Goal: Information Seeking & Learning: Check status

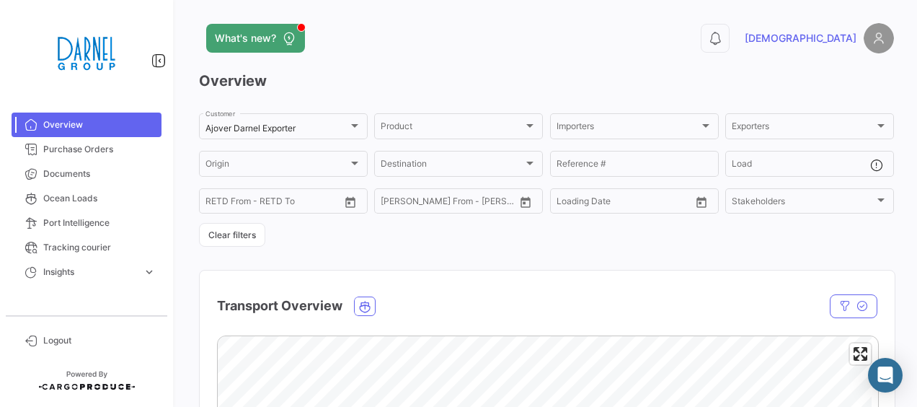
click at [878, 39] on img at bounding box center [879, 38] width 30 height 30
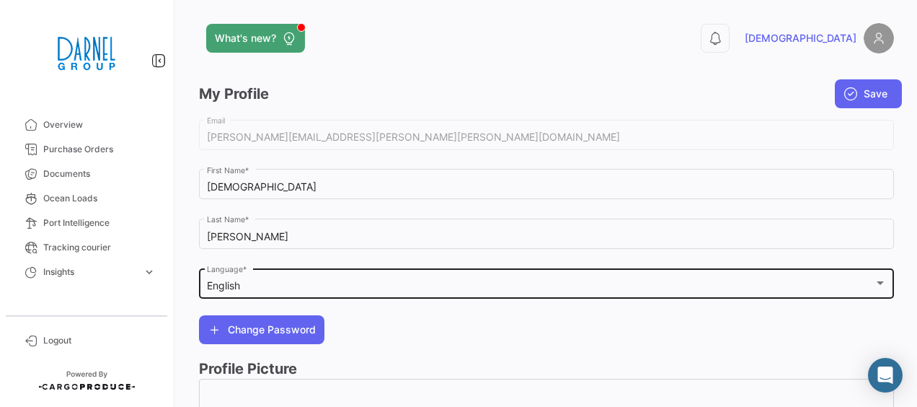
click at [599, 294] on div "English Language *" at bounding box center [547, 281] width 680 height 33
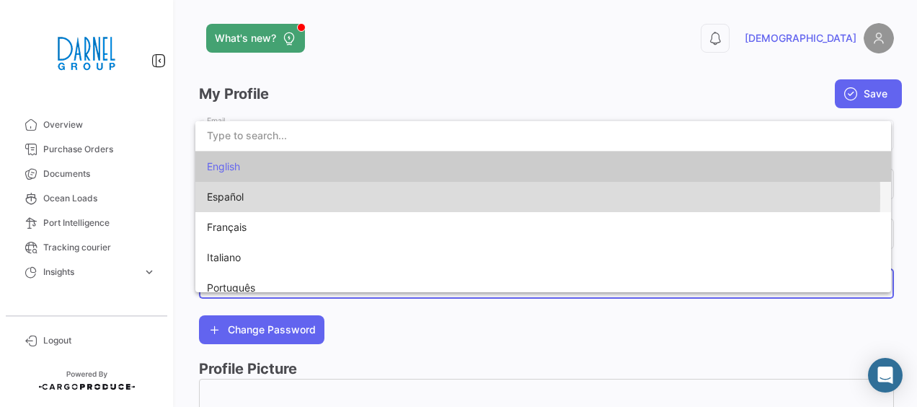
click at [350, 197] on span "Español" at bounding box center [308, 197] width 202 height 30
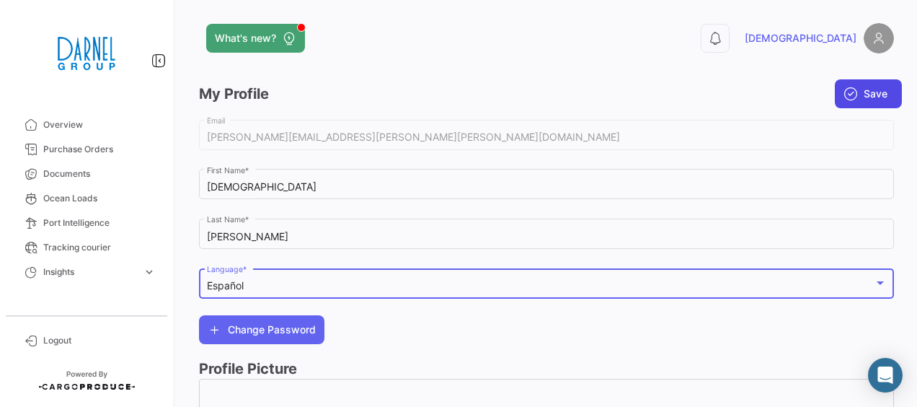
click at [864, 93] on span "Save" at bounding box center [876, 94] width 24 height 14
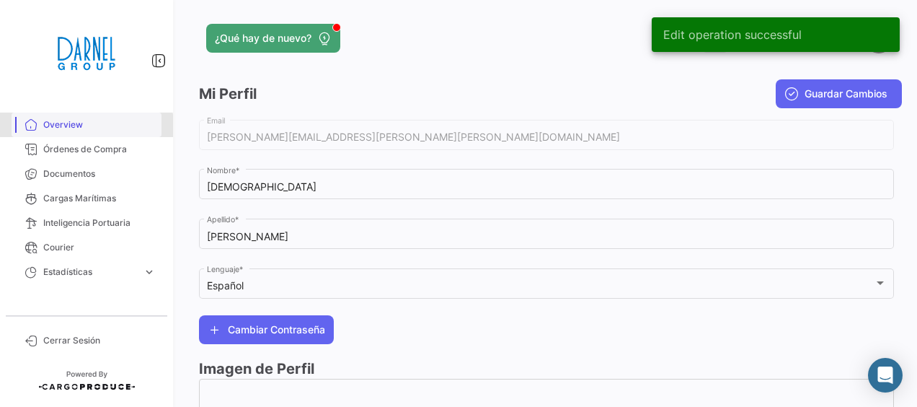
click at [71, 127] on span "Overview" at bounding box center [99, 124] width 112 height 13
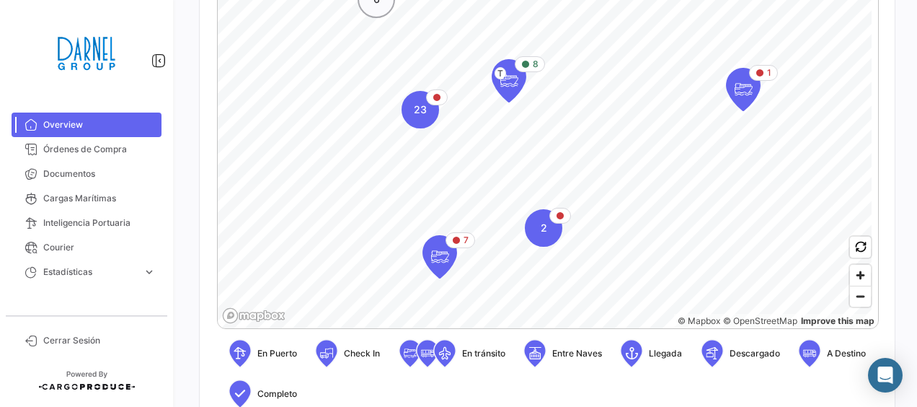
scroll to position [438, 0]
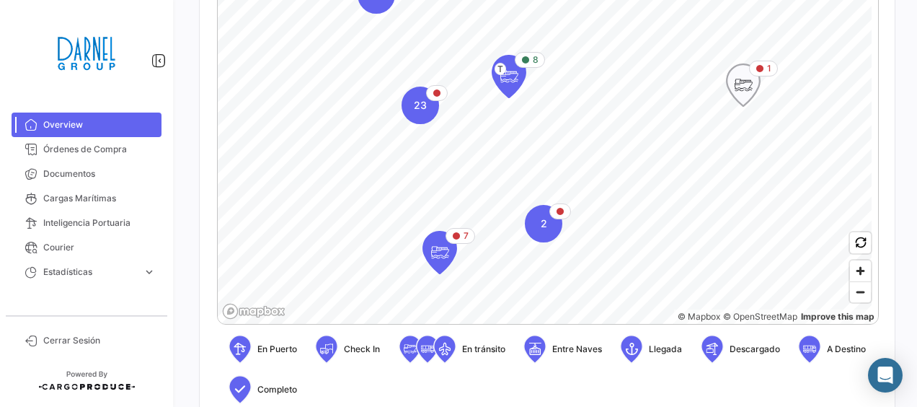
click at [742, 81] on icon "Map marker" at bounding box center [743, 85] width 20 height 30
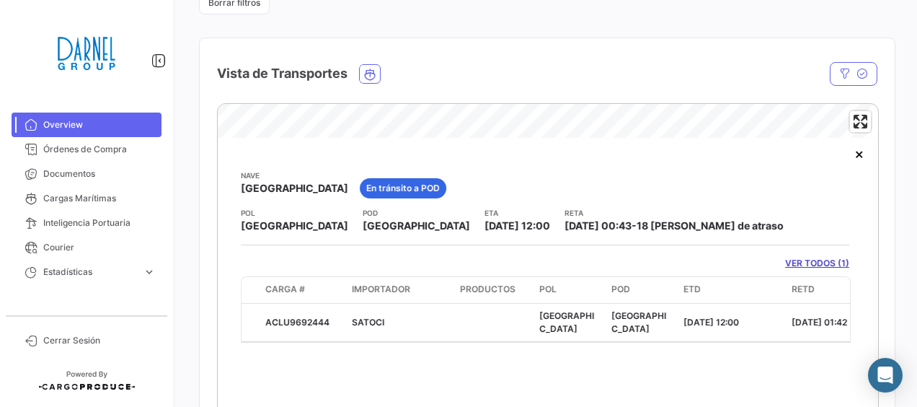
scroll to position [231, 0]
click at [852, 159] on button "×" at bounding box center [859, 154] width 29 height 29
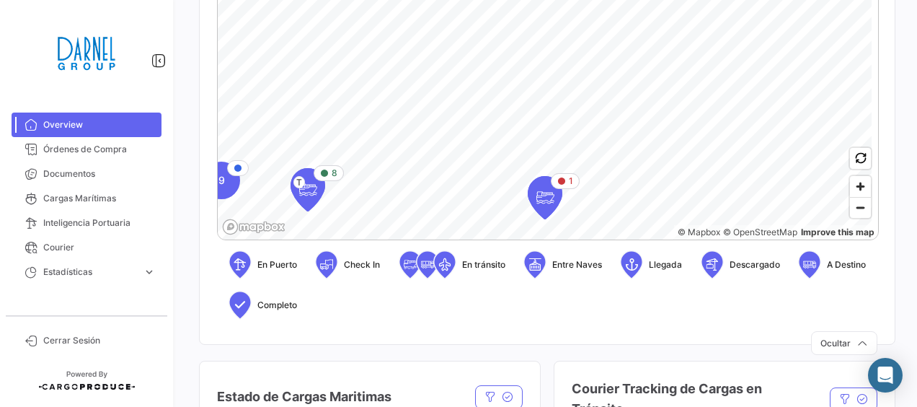
scroll to position [523, 0]
click at [855, 205] on span "Zoom out" at bounding box center [860, 207] width 21 height 20
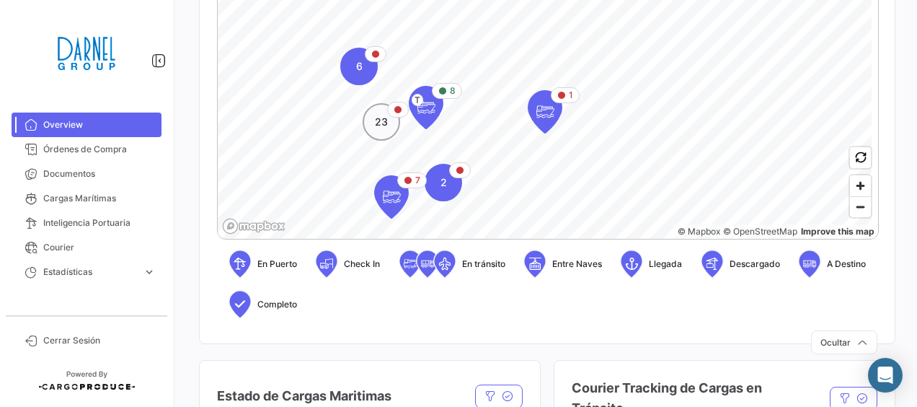
click at [383, 123] on span "23" at bounding box center [381, 122] width 13 height 14
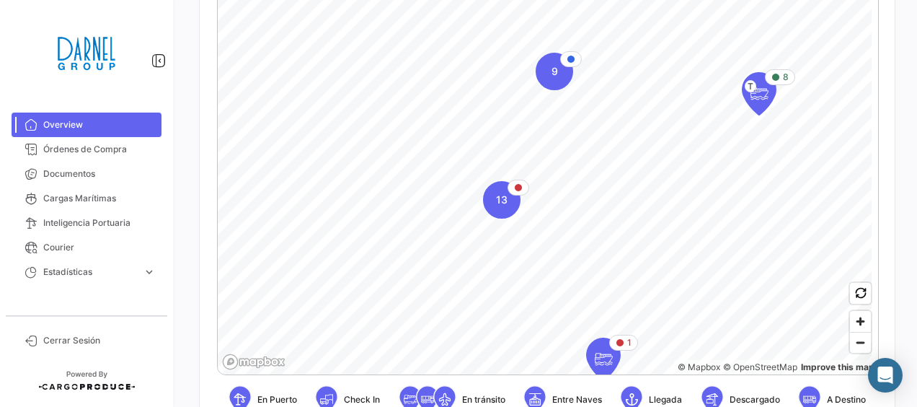
scroll to position [381, 0]
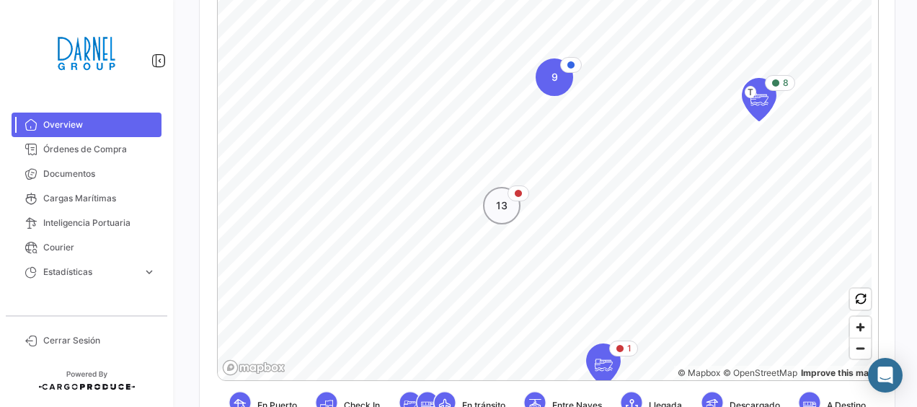
click at [498, 209] on span "13" at bounding box center [502, 205] width 12 height 14
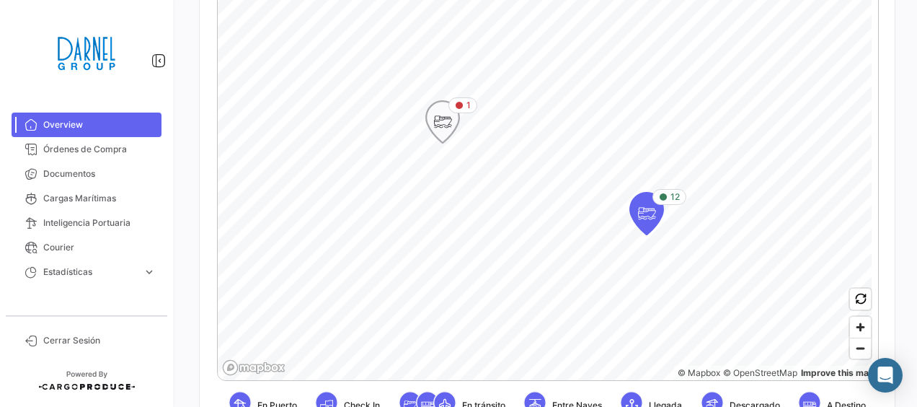
click at [442, 125] on icon "Map marker" at bounding box center [443, 122] width 20 height 30
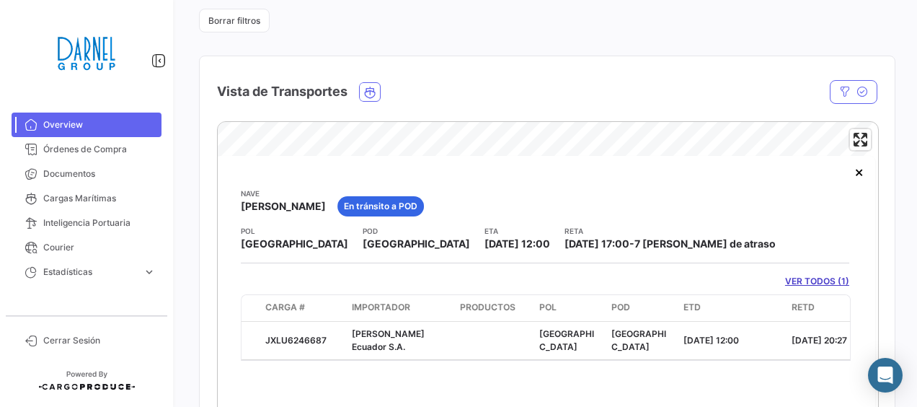
scroll to position [215, 0]
click at [861, 172] on button "×" at bounding box center [859, 170] width 29 height 29
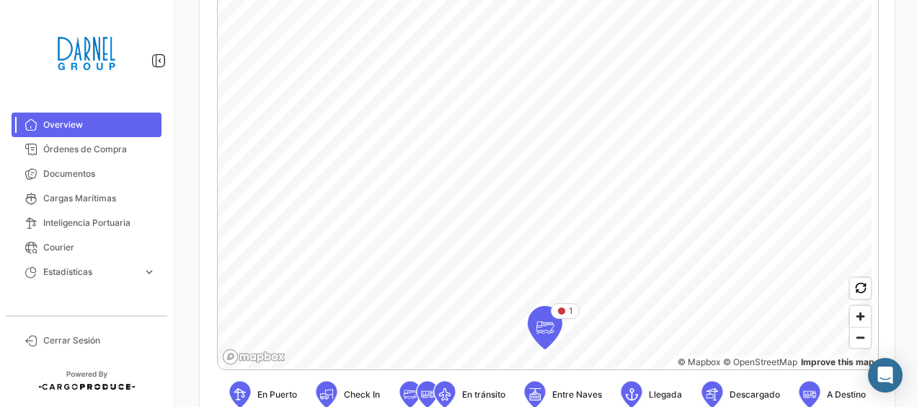
scroll to position [394, 0]
click at [850, 340] on span "Zoom out" at bounding box center [860, 336] width 21 height 20
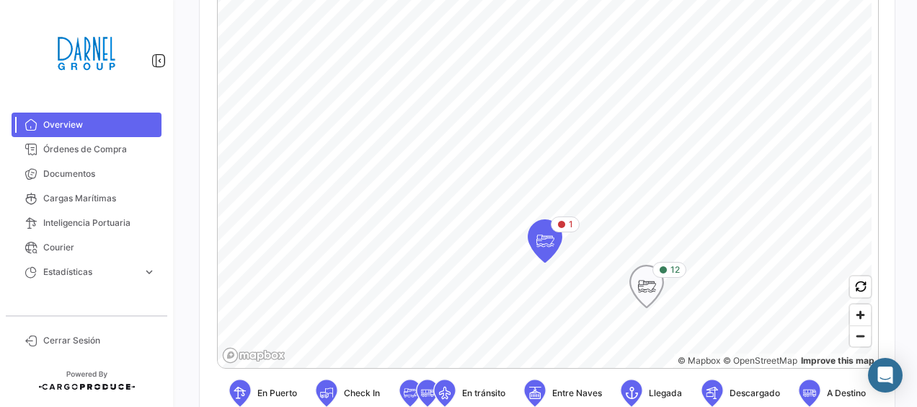
click at [656, 280] on icon "Map marker" at bounding box center [647, 286] width 20 height 30
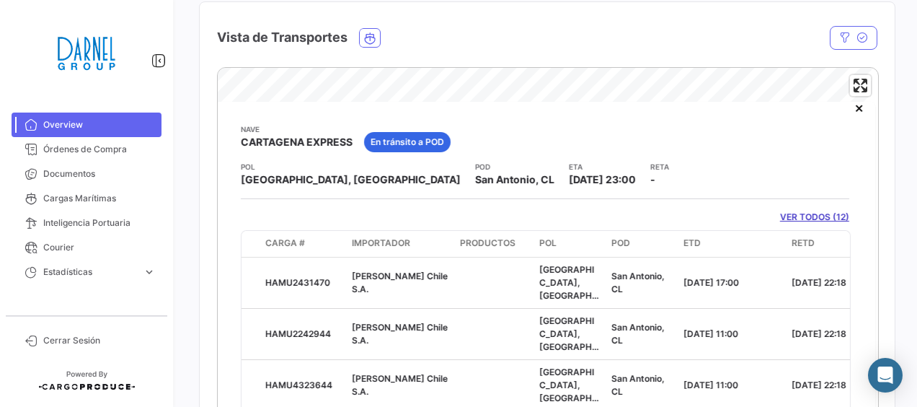
scroll to position [0, 0]
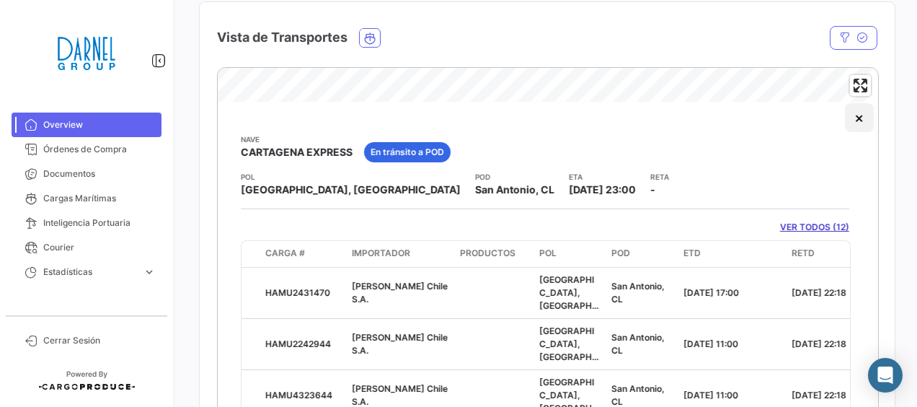
click at [850, 120] on button "×" at bounding box center [859, 117] width 29 height 29
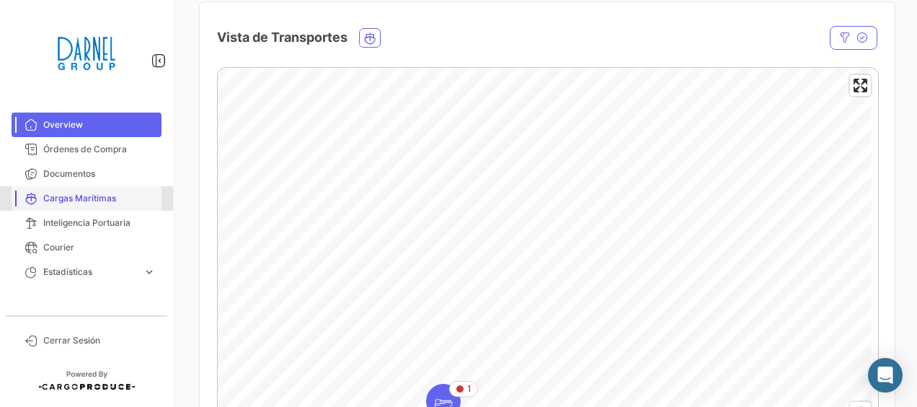
click at [85, 193] on span "Cargas Marítimas" at bounding box center [99, 198] width 112 height 13
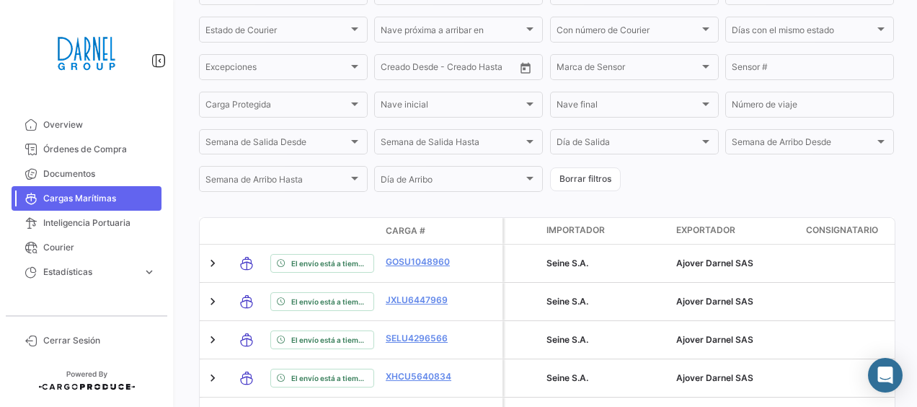
scroll to position [412, 0]
click at [587, 182] on button "Borrar filtros" at bounding box center [585, 178] width 71 height 24
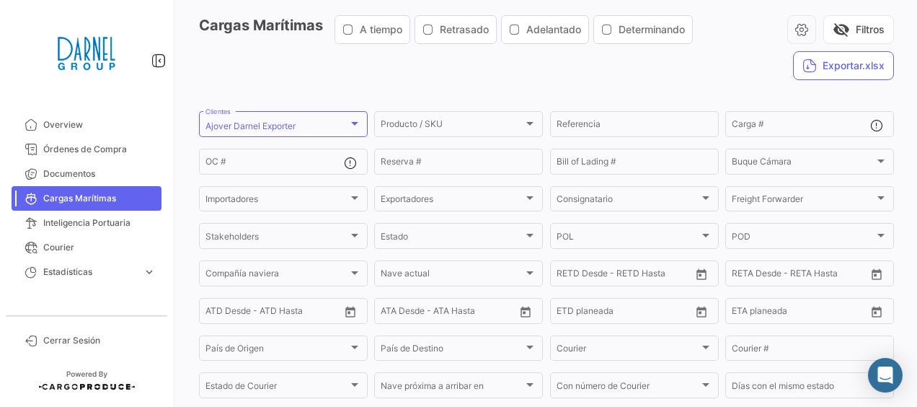
scroll to position [55, 0]
click at [753, 134] on div "Carga #" at bounding box center [801, 124] width 138 height 28
paste input "MRSU 4473008"
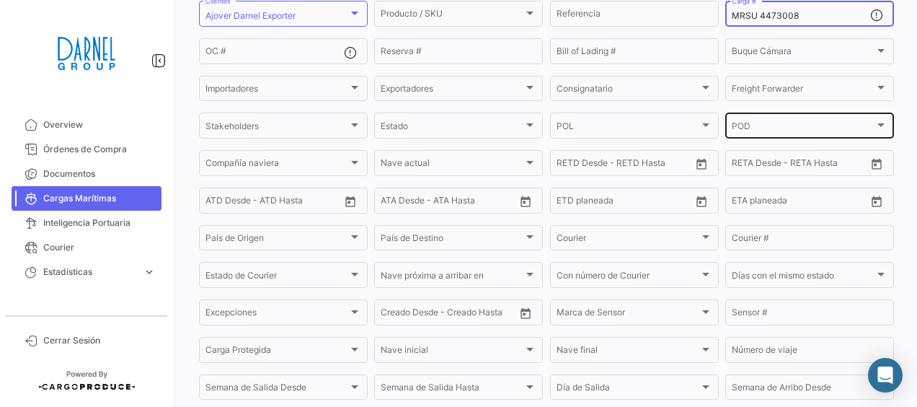
scroll to position [165, 0]
click at [757, 19] on input "MRSU 4473008" at bounding box center [801, 17] width 138 height 10
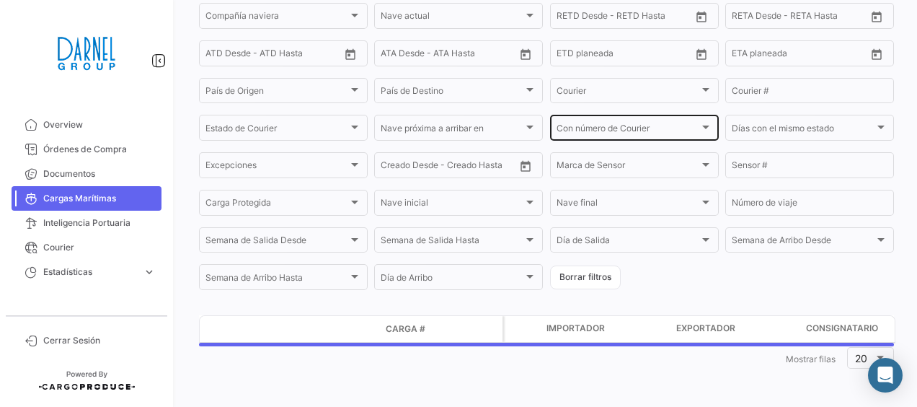
scroll to position [354, 0]
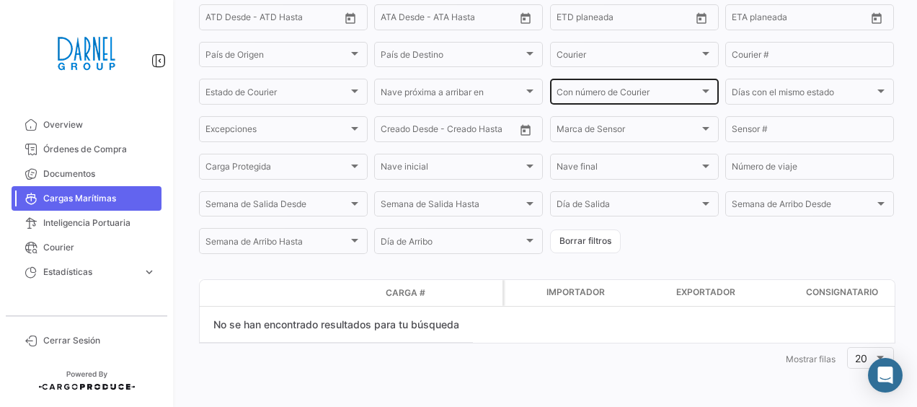
type input "MRSU4473008"
click at [585, 238] on button "Borrar filtros" at bounding box center [585, 241] width 71 height 24
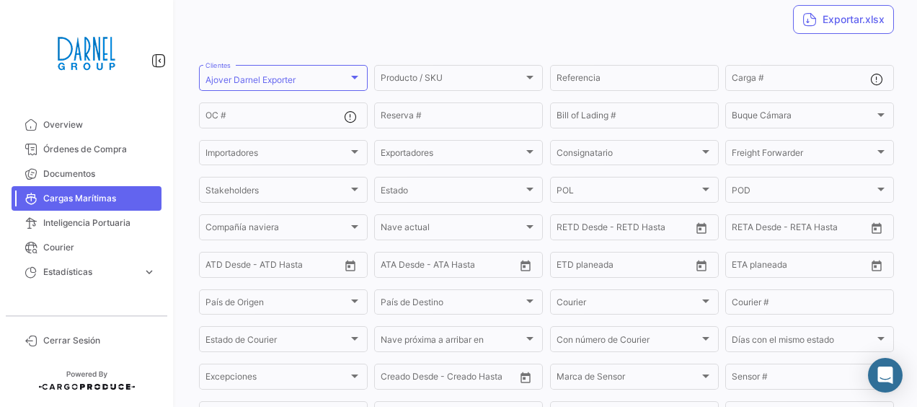
scroll to position [101, 0]
click at [790, 82] on input "Carga #" at bounding box center [801, 81] width 138 height 10
paste input "MRSU 4473008"
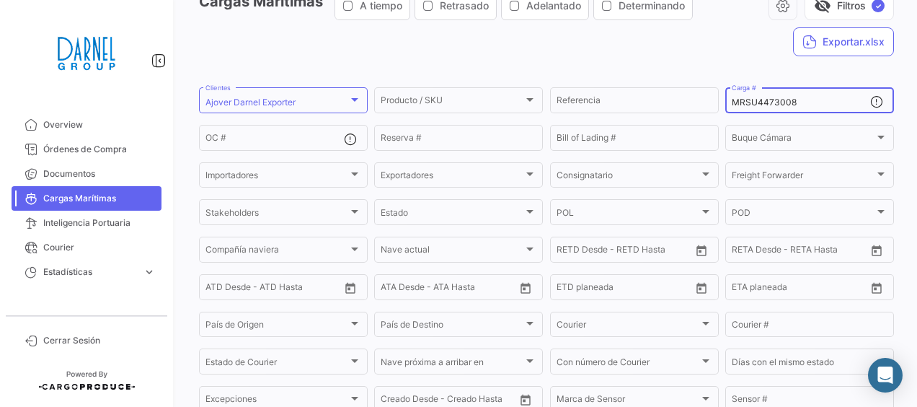
scroll to position [79, 0]
click at [797, 105] on input "MRSU4473008" at bounding box center [801, 103] width 138 height 10
type input "M"
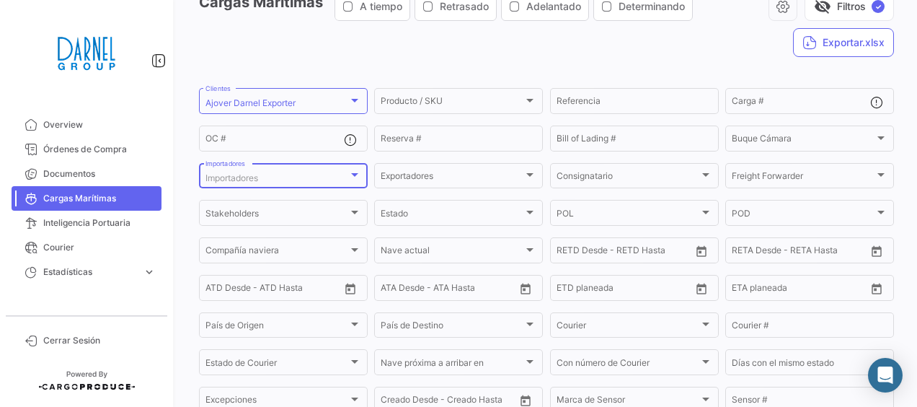
click at [352, 176] on div at bounding box center [354, 175] width 7 height 4
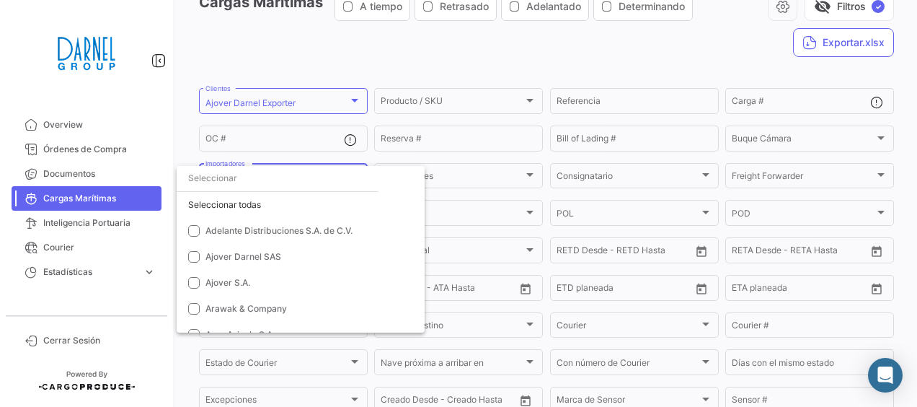
click at [267, 180] on input "dropdown search" at bounding box center [278, 178] width 202 height 26
type input "a"
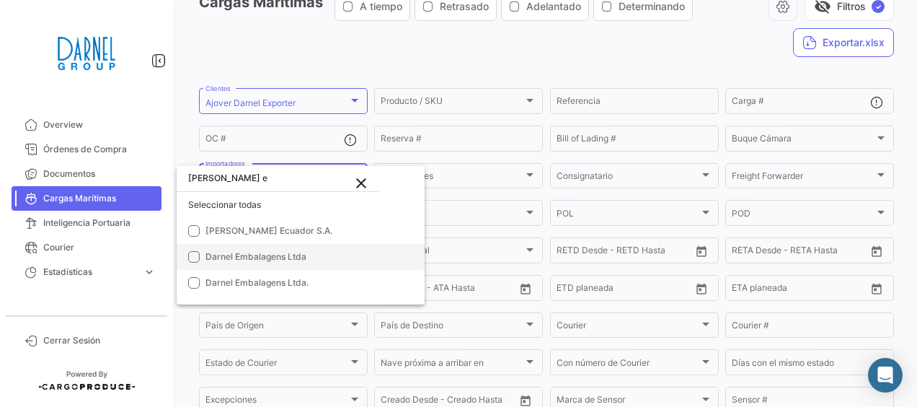
type input "[PERSON_NAME] e"
click at [192, 255] on mat-pseudo-checkbox at bounding box center [194, 257] width 12 height 12
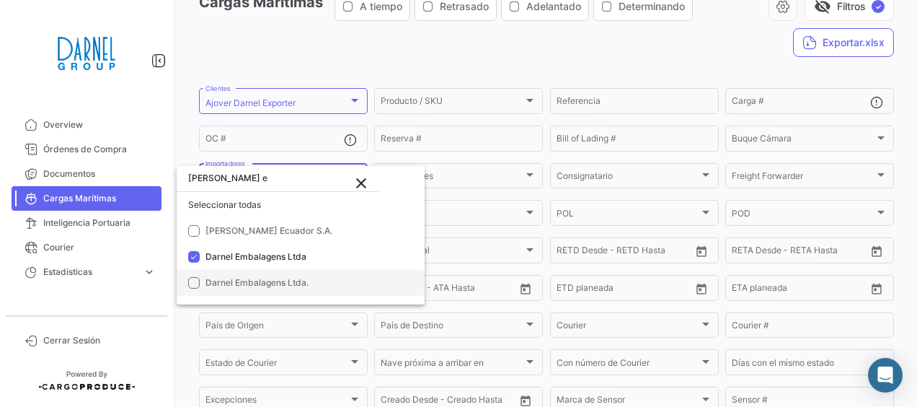
click at [192, 284] on mat-pseudo-checkbox at bounding box center [194, 283] width 12 height 12
click at [609, 48] on div at bounding box center [458, 203] width 917 height 407
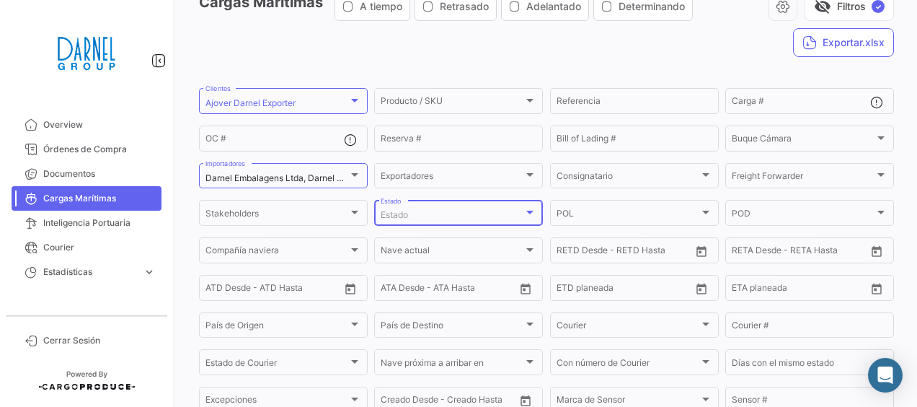
click at [526, 216] on div at bounding box center [530, 213] width 13 height 12
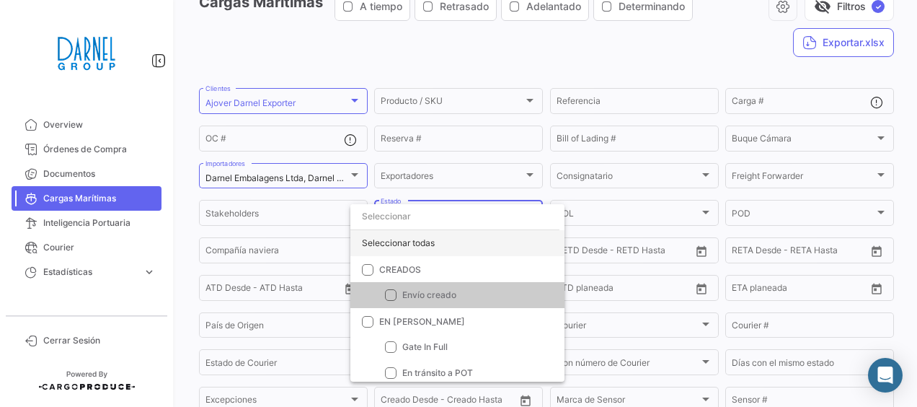
click at [403, 247] on div "Seleccionar todas" at bounding box center [457, 243] width 214 height 26
checkbox input "true"
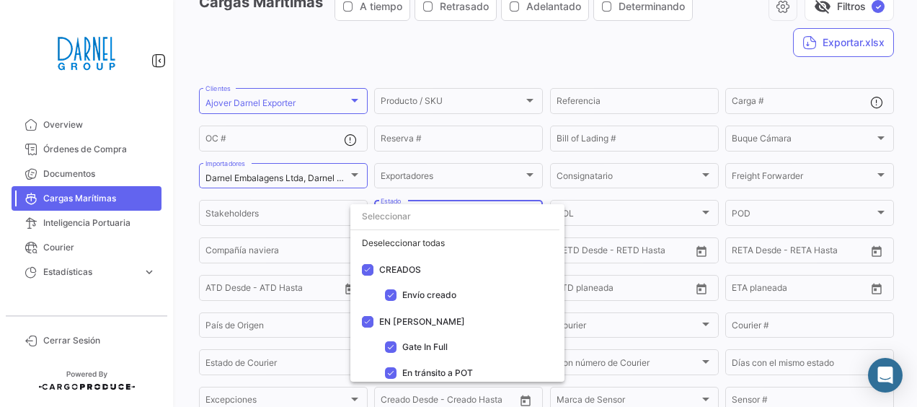
click at [513, 49] on div at bounding box center [458, 203] width 917 height 407
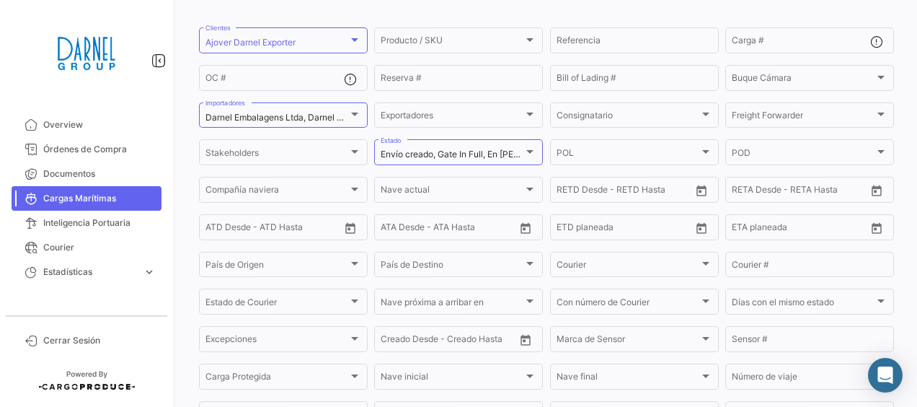
scroll to position [138, 0]
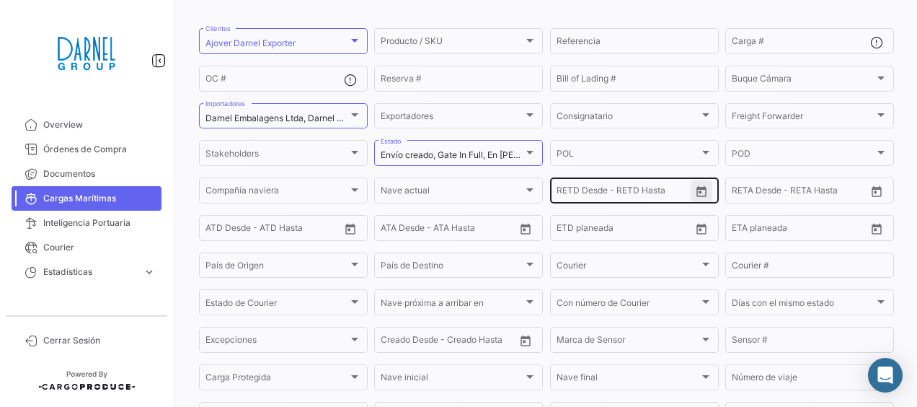
click at [697, 193] on icon "Open calendar" at bounding box center [702, 191] width 10 height 11
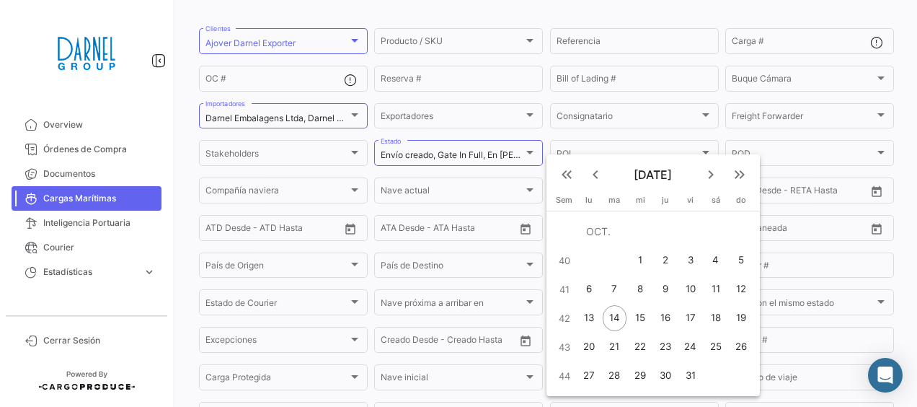
click at [633, 258] on div "1" at bounding box center [640, 260] width 23 height 26
type input "[DATE]"
click at [745, 286] on div "12" at bounding box center [741, 289] width 23 height 26
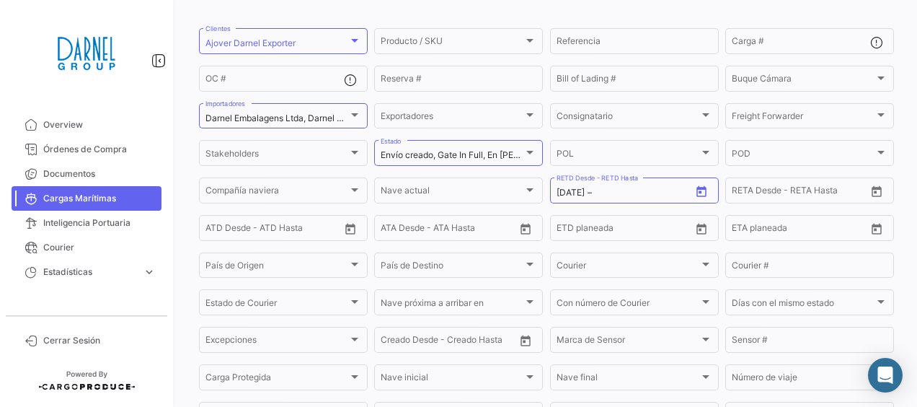
type input "[DATE]"
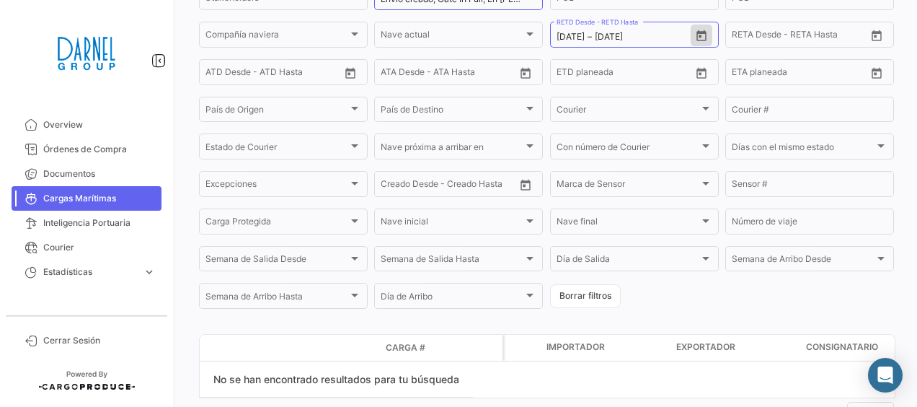
scroll to position [354, 0]
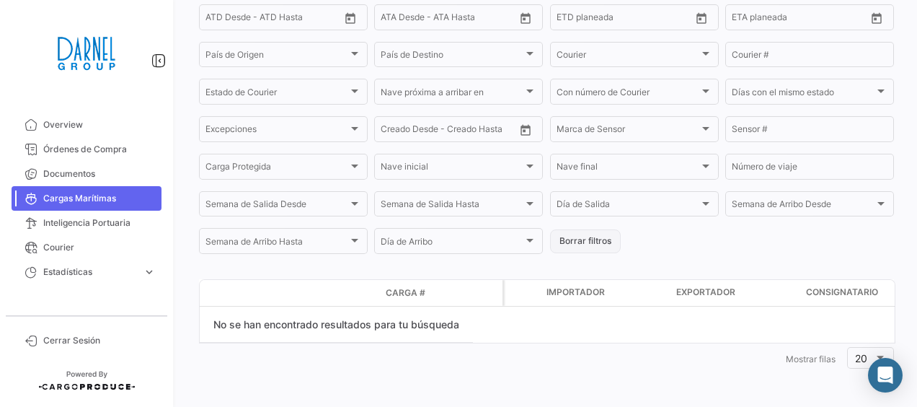
click at [599, 241] on button "Borrar filtros" at bounding box center [585, 241] width 71 height 24
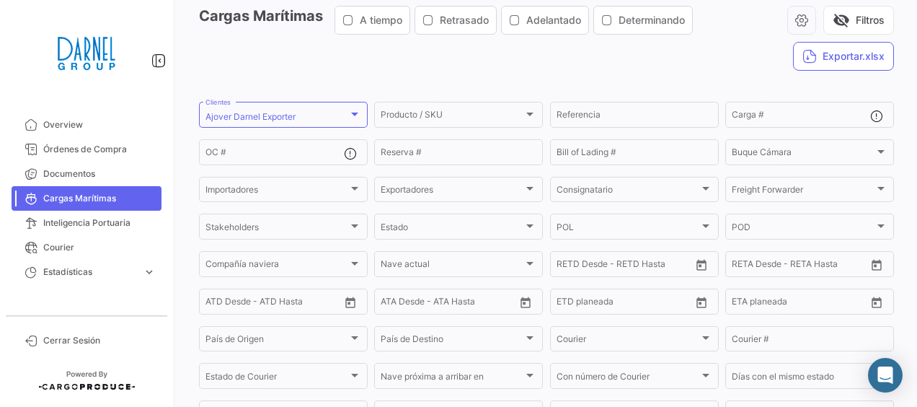
scroll to position [54, 0]
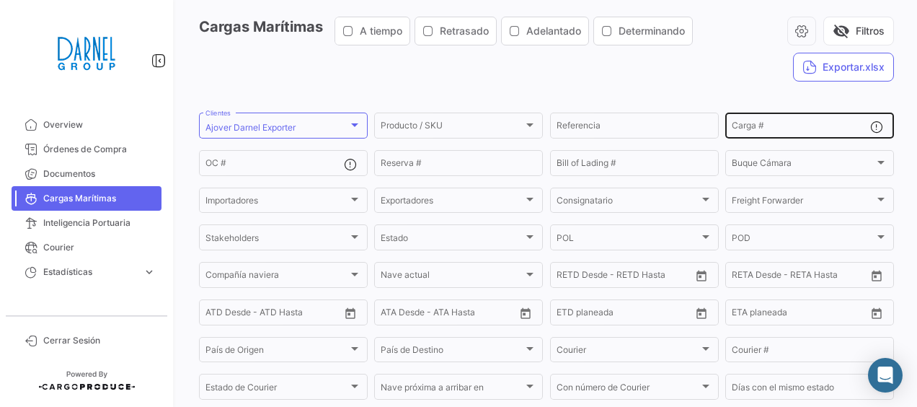
click at [757, 135] on div "Carga #" at bounding box center [801, 124] width 138 height 28
paste input "CAAU 9384035"
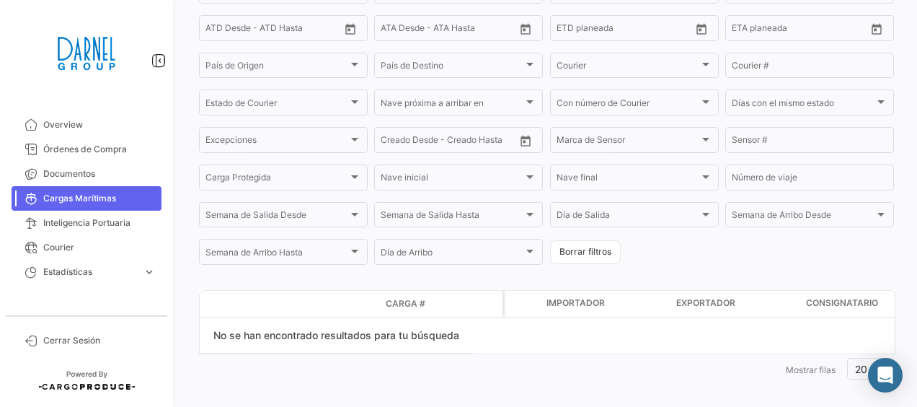
scroll to position [354, 0]
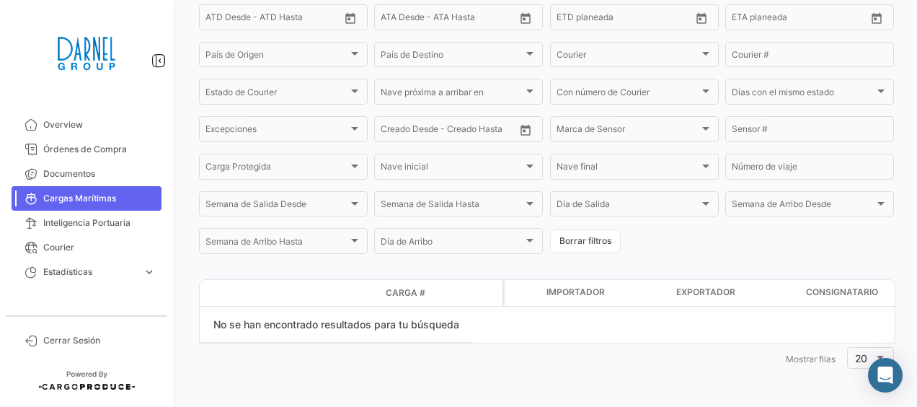
type input "CAAU9384035"
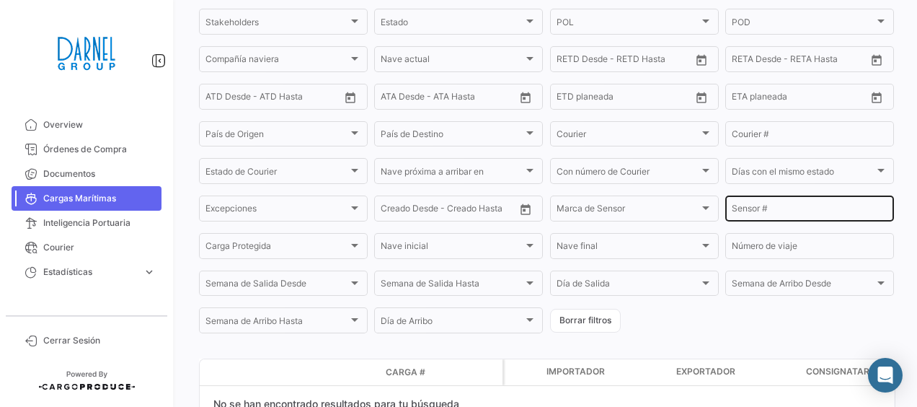
scroll to position [281, 0]
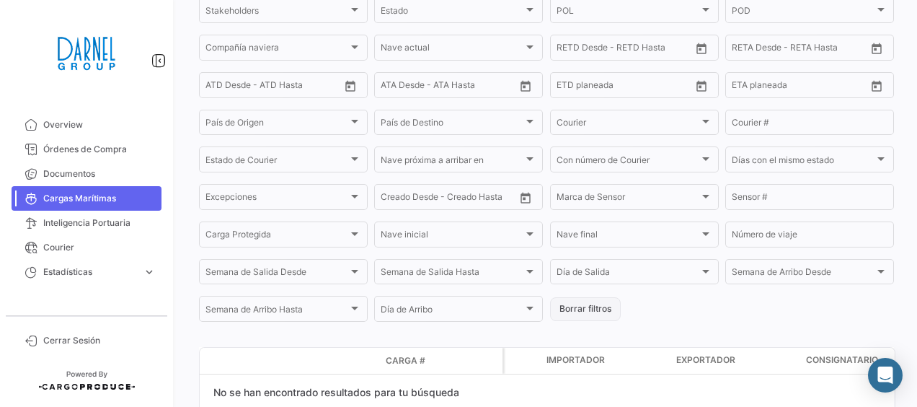
click at [596, 313] on button "Borrar filtros" at bounding box center [585, 309] width 71 height 24
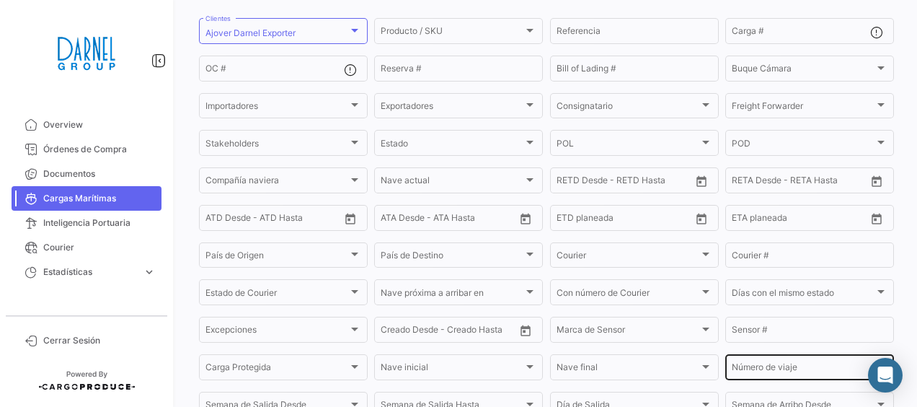
scroll to position [146, 0]
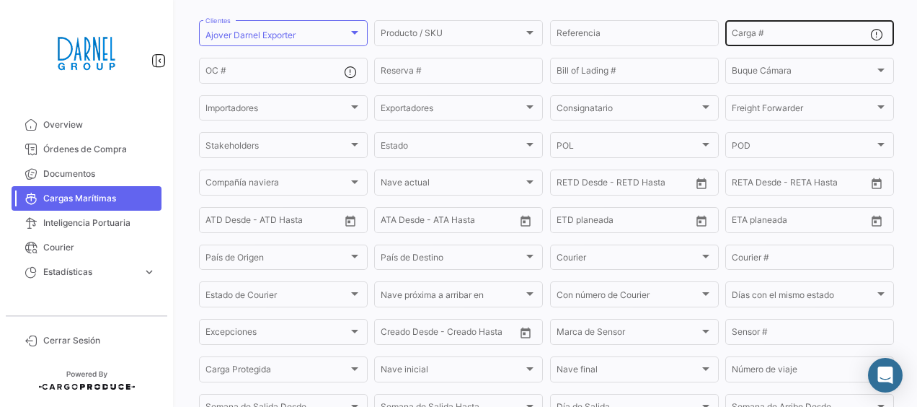
click at [777, 32] on input "Carga #" at bounding box center [801, 35] width 138 height 10
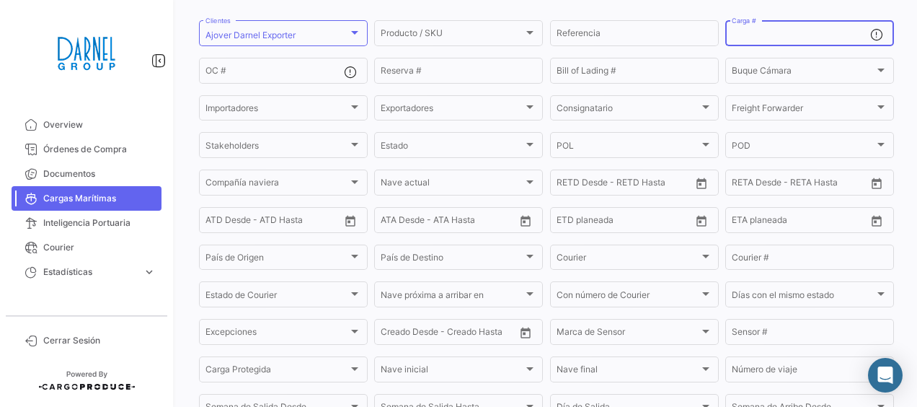
paste input "GAOU 7232971"
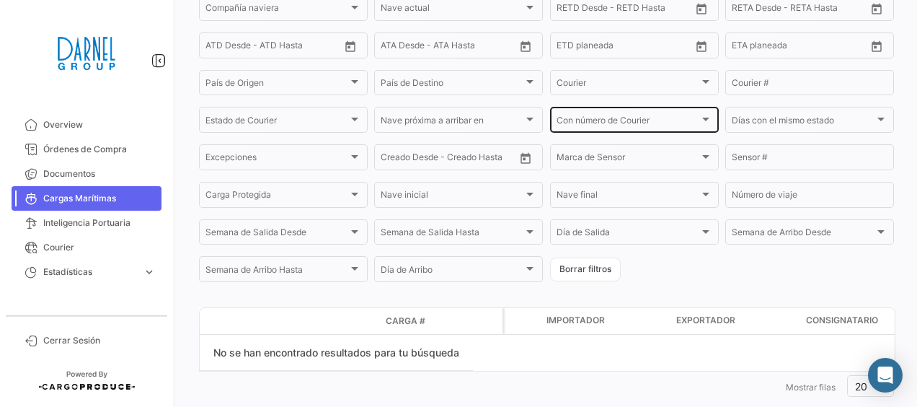
scroll to position [354, 0]
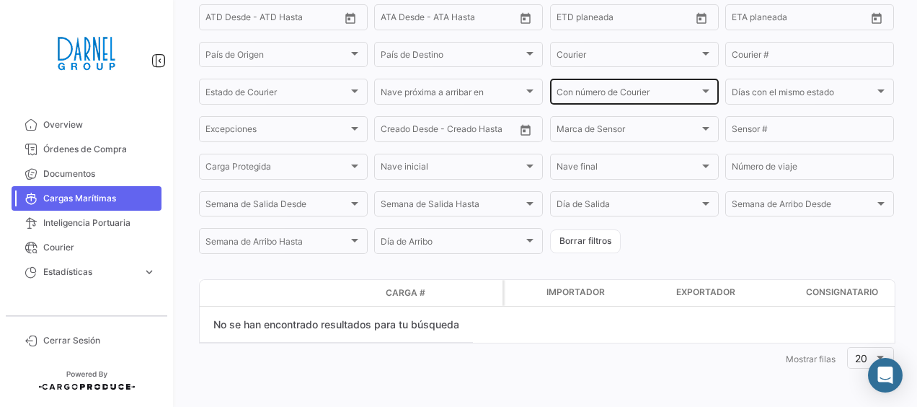
type input "GAOU 7232971"
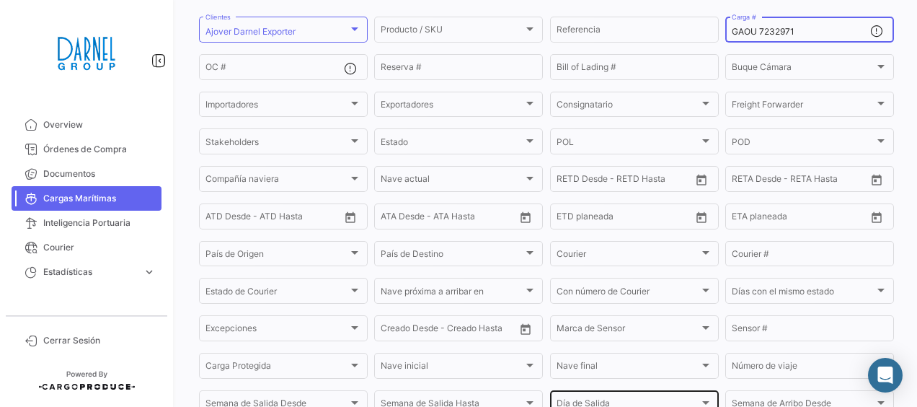
scroll to position [149, 0]
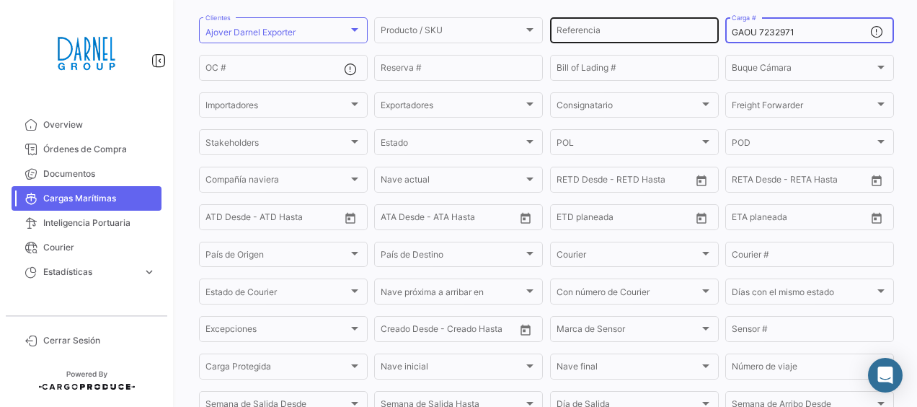
drag, startPoint x: 799, startPoint y: 29, endPoint x: 671, endPoint y: 32, distance: 127.7
click at [0, 0] on div "Producto / SKU Producto / SKU Referencia GAOU 7232971 Carga # OC # Reserva # Bi…" at bounding box center [0, 0] width 0 height 0
click at [804, 22] on div "GAOU 7232971 Carga #" at bounding box center [801, 29] width 138 height 28
drag, startPoint x: 798, startPoint y: 32, endPoint x: 666, endPoint y: 50, distance: 134.0
click at [666, 50] on form "Ajover [PERSON_NAME] Exporter Clientes Producto / SKU Producto / SKU Referencia…" at bounding box center [546, 235] width 695 height 441
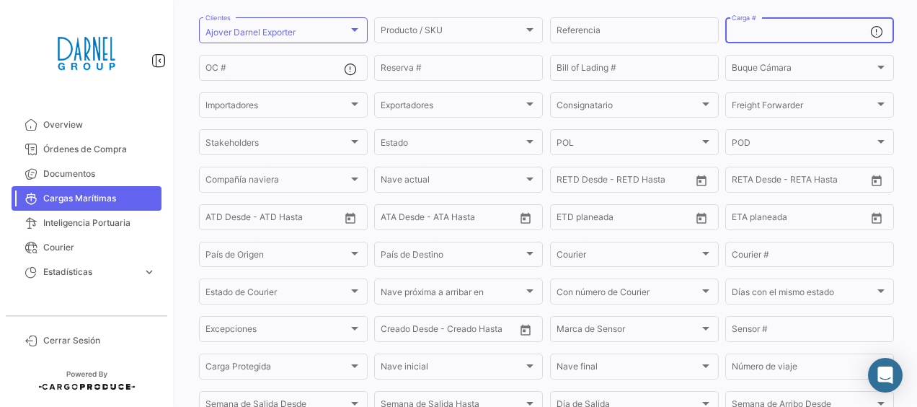
paste input "CMAU 9396725"
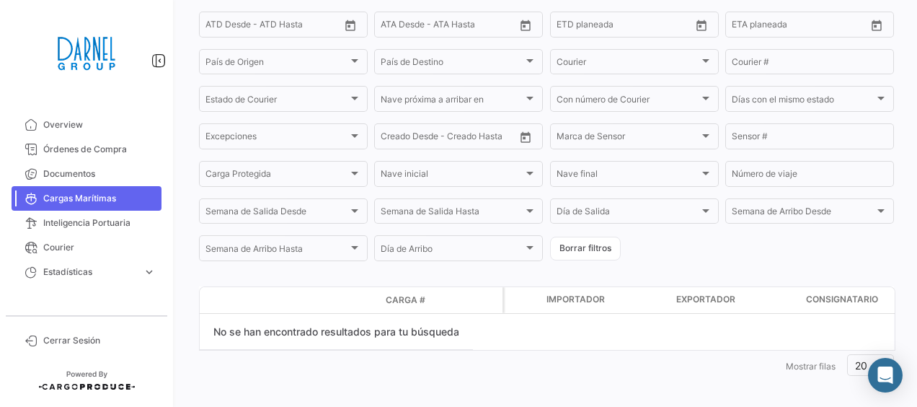
scroll to position [354, 0]
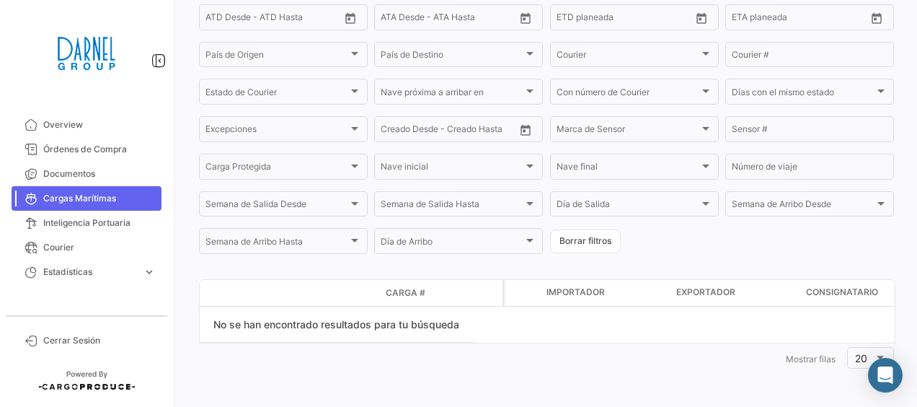
type input "CMAU 9396725"
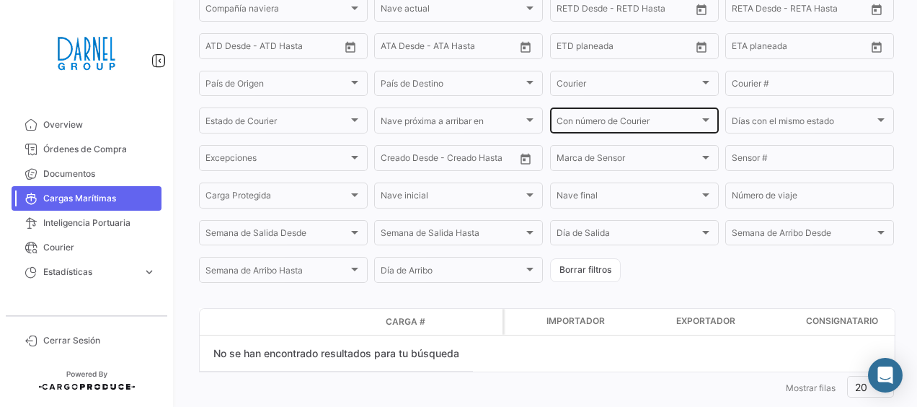
scroll to position [321, 0]
click at [593, 268] on button "Borrar filtros" at bounding box center [585, 269] width 71 height 24
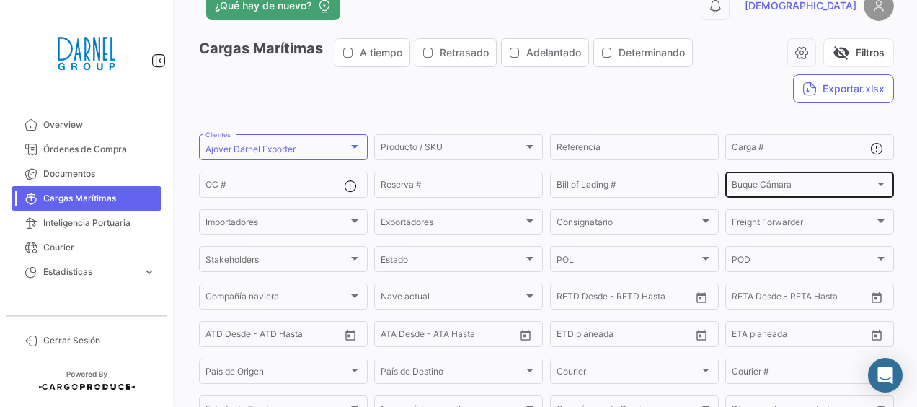
scroll to position [32, 0]
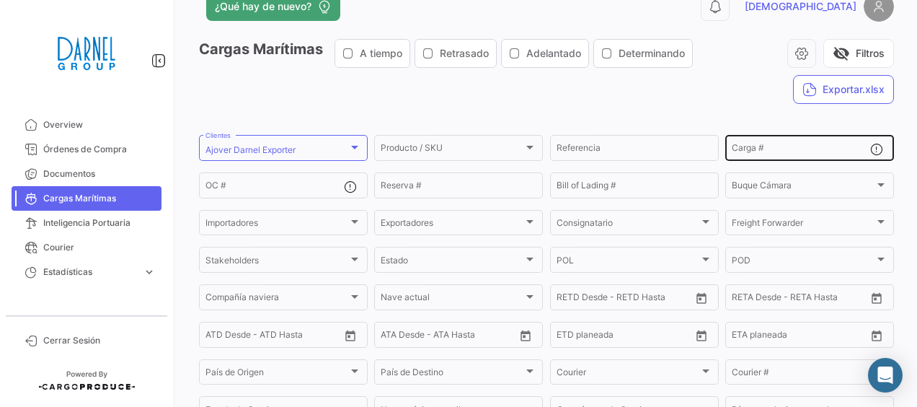
click at [780, 141] on div "Carga #" at bounding box center [801, 147] width 138 height 28
paste input "HAMU 3451830"
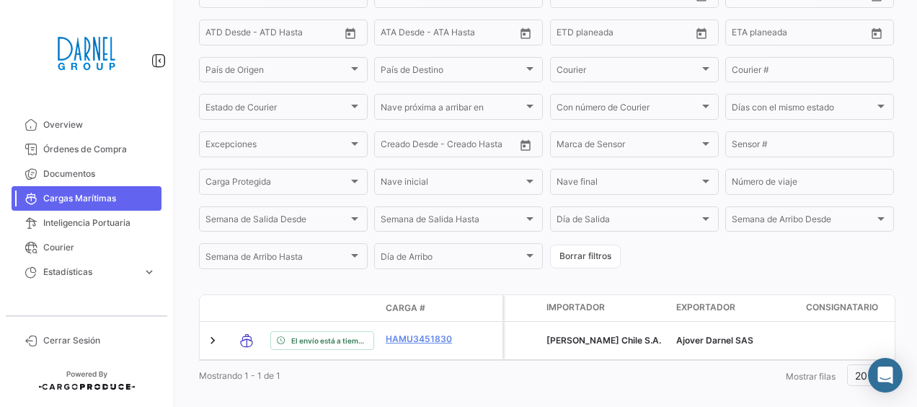
scroll to position [367, 0]
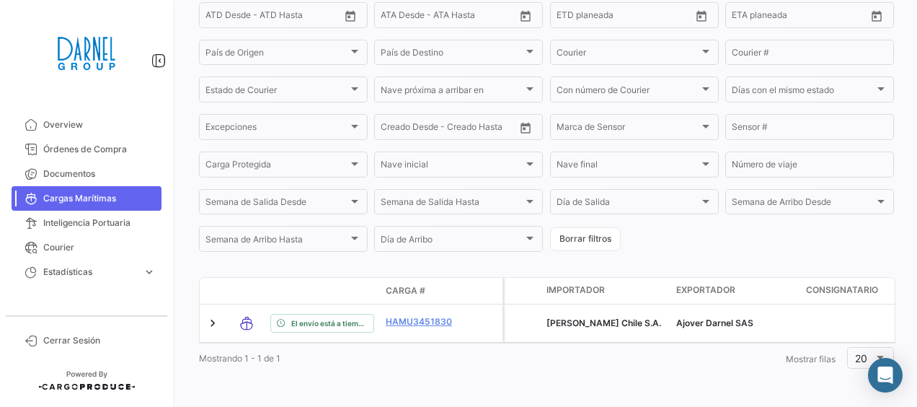
type input "HAMU 3451830"
click at [606, 227] on button "Borrar filtros" at bounding box center [585, 239] width 71 height 24
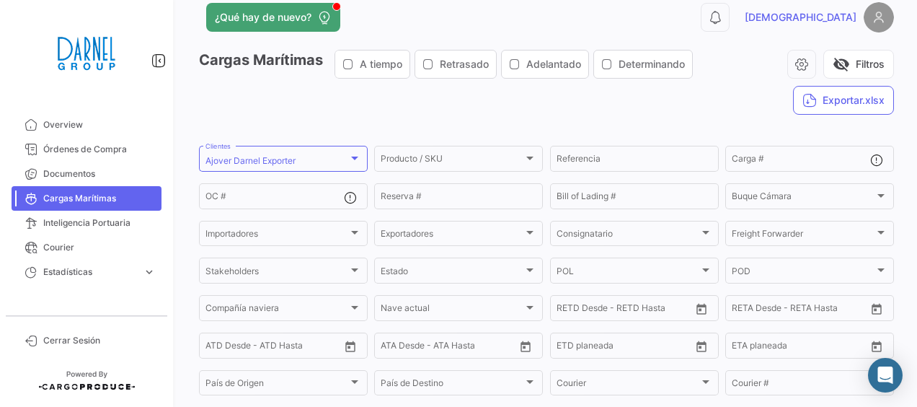
scroll to position [0, 0]
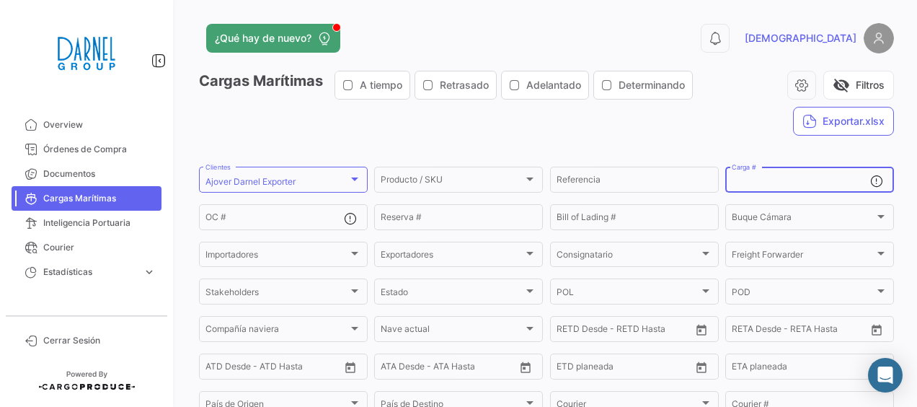
click at [756, 180] on input "Carga #" at bounding box center [801, 182] width 138 height 10
paste input "HAMU 3708425"
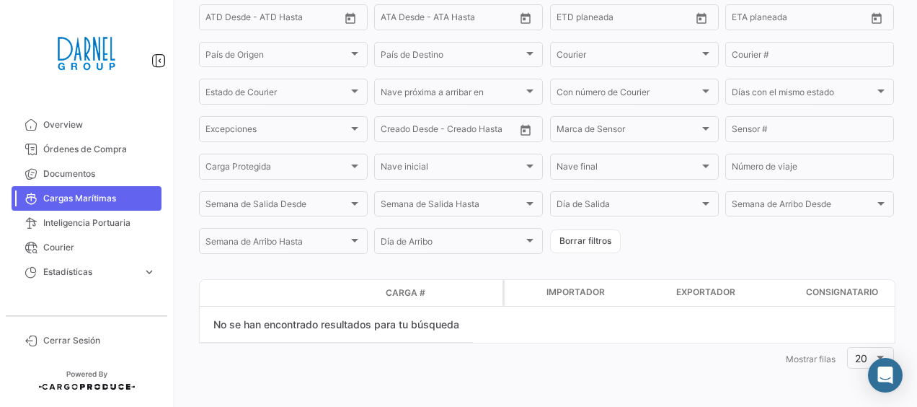
scroll to position [260, 0]
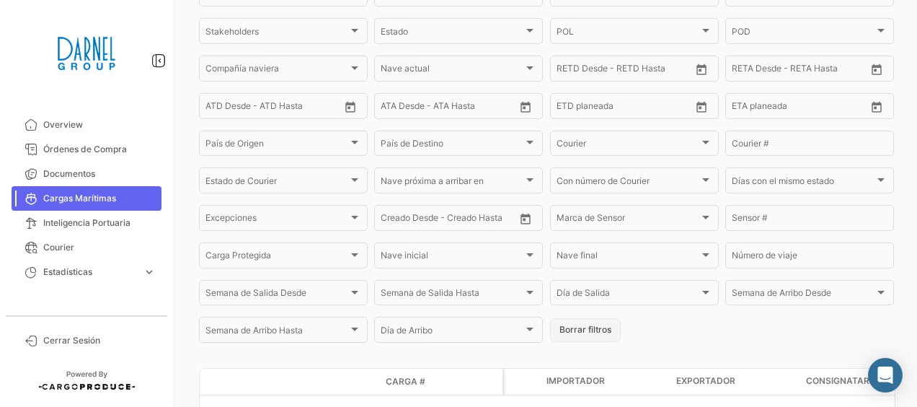
type input "HAMU 3708425"
click at [570, 332] on button "Borrar filtros" at bounding box center [585, 330] width 71 height 24
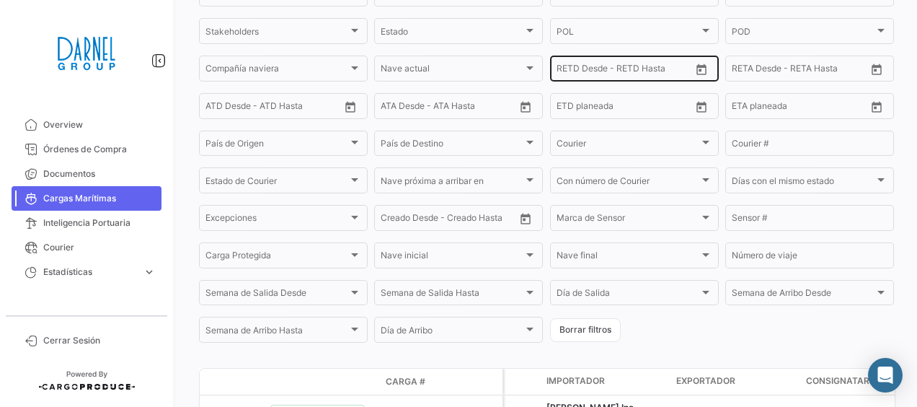
click at [701, 66] on icon "Open calendar" at bounding box center [701, 69] width 13 height 13
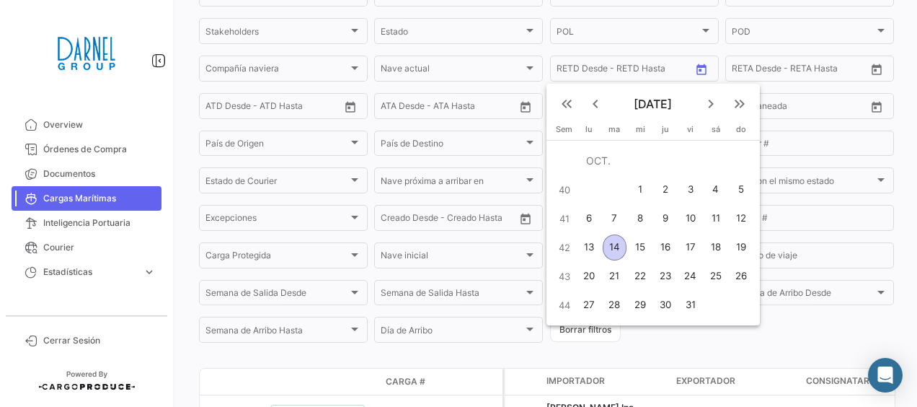
click at [644, 188] on div "1" at bounding box center [640, 190] width 23 height 26
type input "[DATE]"
click at [746, 219] on div "12" at bounding box center [741, 219] width 23 height 26
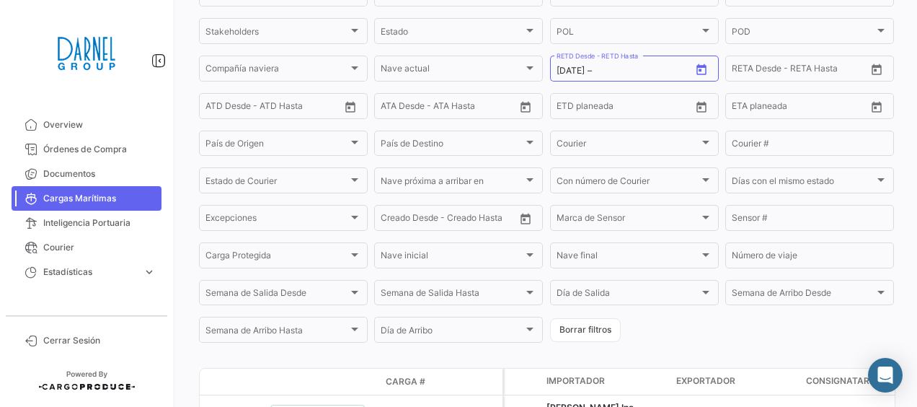
type input "[DATE]"
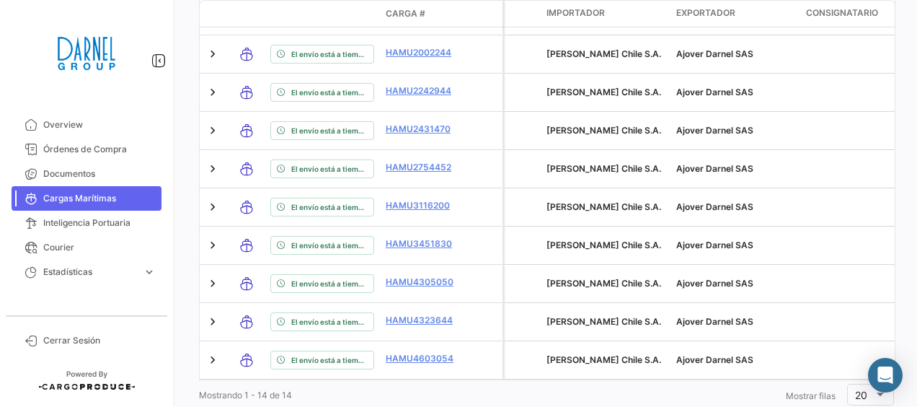
scroll to position [861, 0]
